Goal: Task Accomplishment & Management: Use online tool/utility

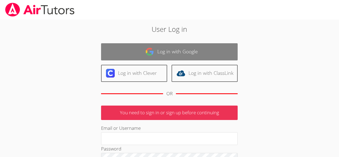
type input "[EMAIL_ADDRESS][PERSON_NAME][DOMAIN_NAME]"
click at [187, 49] on link "Log in with Google" at bounding box center [169, 51] width 136 height 17
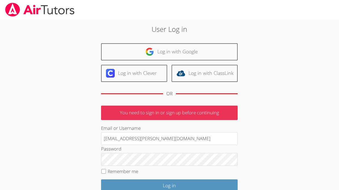
click at [126, 157] on fieldset "Remember me" at bounding box center [169, 173] width 136 height 14
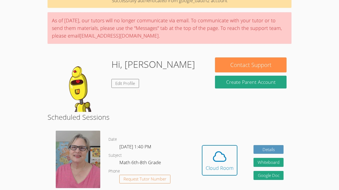
scroll to position [31, 0]
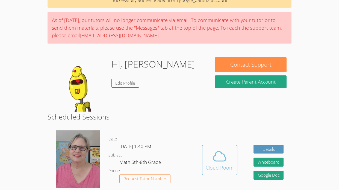
click at [224, 160] on icon at bounding box center [219, 156] width 15 height 15
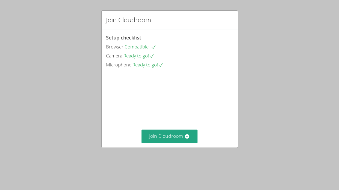
click at [175, 114] on video at bounding box center [147, 93] width 82 height 41
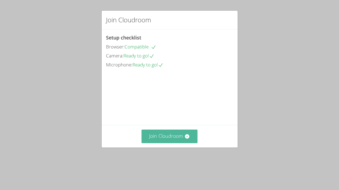
click at [177, 143] on button "Join Cloudroom" at bounding box center [169, 136] width 56 height 13
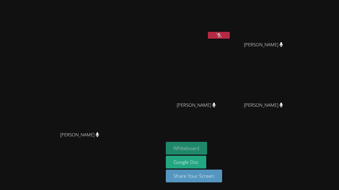
click at [207, 151] on button "Whiteboard" at bounding box center [186, 148] width 41 height 13
click at [230, 37] on button at bounding box center [219, 35] width 22 height 7
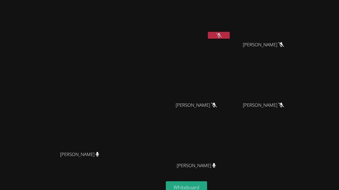
click at [230, 35] on button at bounding box center [219, 35] width 22 height 7
click at [222, 36] on icon at bounding box center [219, 35] width 6 height 5
click at [221, 36] on icon at bounding box center [219, 35] width 4 height 5
click at [222, 37] on icon at bounding box center [219, 35] width 6 height 5
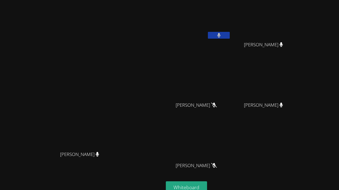
click at [221, 37] on icon at bounding box center [219, 35] width 4 height 5
click at [222, 37] on icon at bounding box center [219, 35] width 6 height 5
click at [221, 37] on icon at bounding box center [219, 35] width 4 height 5
click at [222, 37] on icon at bounding box center [219, 35] width 6 height 5
click at [221, 37] on icon at bounding box center [219, 35] width 4 height 5
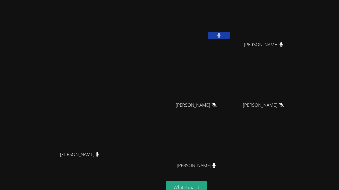
click at [230, 37] on button at bounding box center [219, 35] width 22 height 7
click at [222, 34] on icon at bounding box center [219, 35] width 6 height 5
click at [220, 34] on icon at bounding box center [218, 35] width 3 height 5
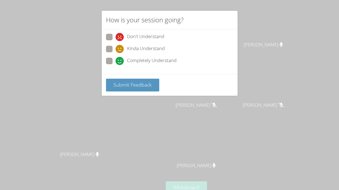
click at [129, 61] on span "Completely Understand" at bounding box center [151, 61] width 49 height 8
click at [120, 61] on input "Completely Understand" at bounding box center [117, 60] width 5 height 5
radio input "true"
click at [131, 86] on span "Submit Feedback" at bounding box center [132, 85] width 38 height 7
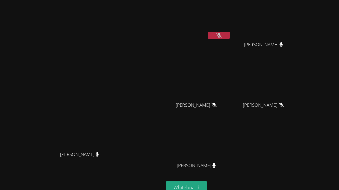
click at [230, 37] on button at bounding box center [219, 35] width 22 height 7
